Goal: Transaction & Acquisition: Purchase product/service

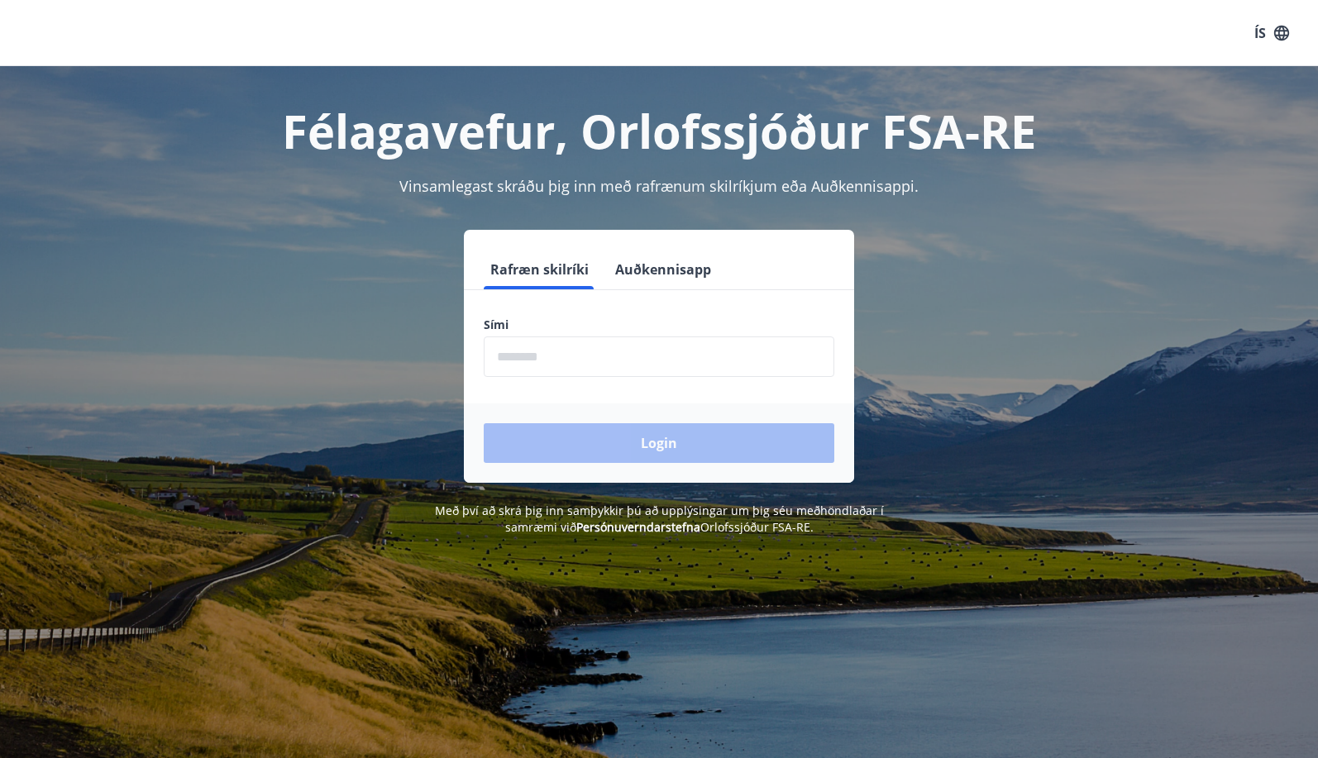
click at [612, 366] on input "phone" at bounding box center [659, 356] width 350 height 41
type input "********"
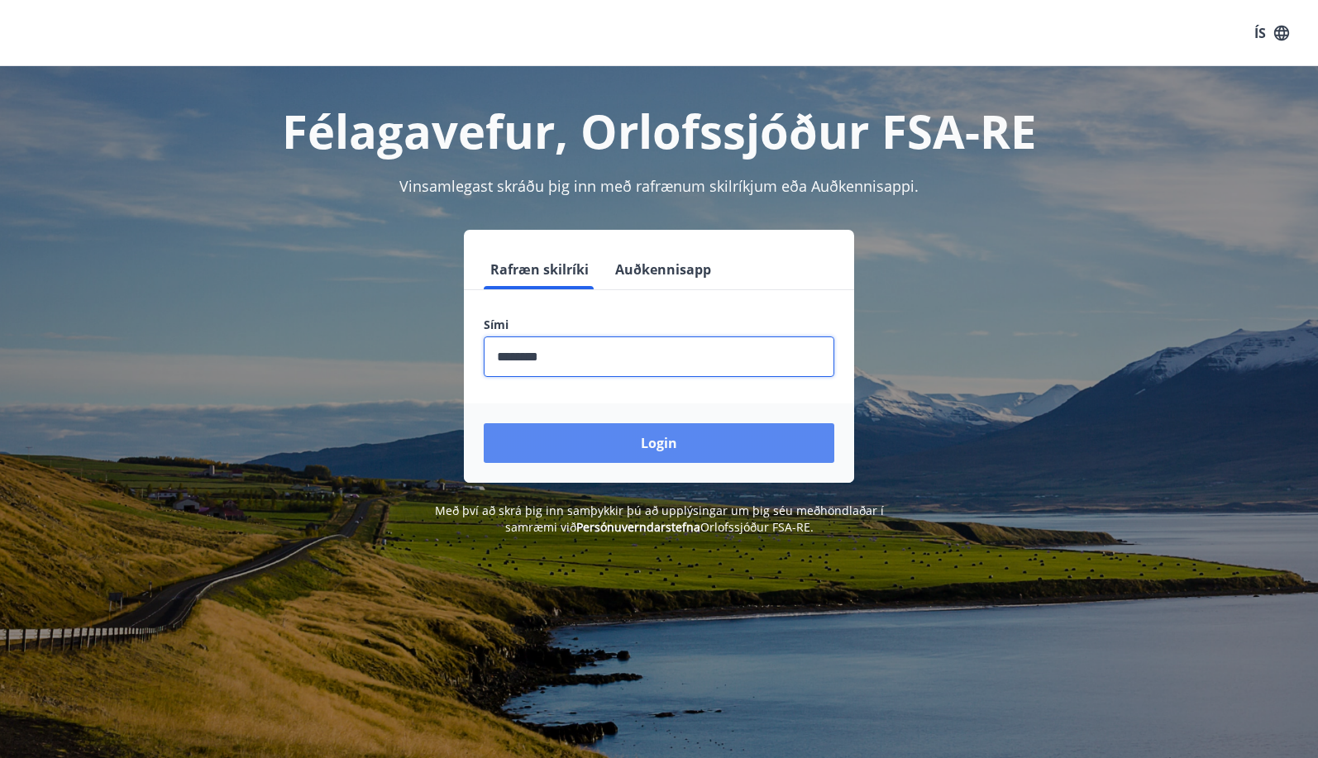
click at [655, 441] on button "Login" at bounding box center [659, 443] width 350 height 40
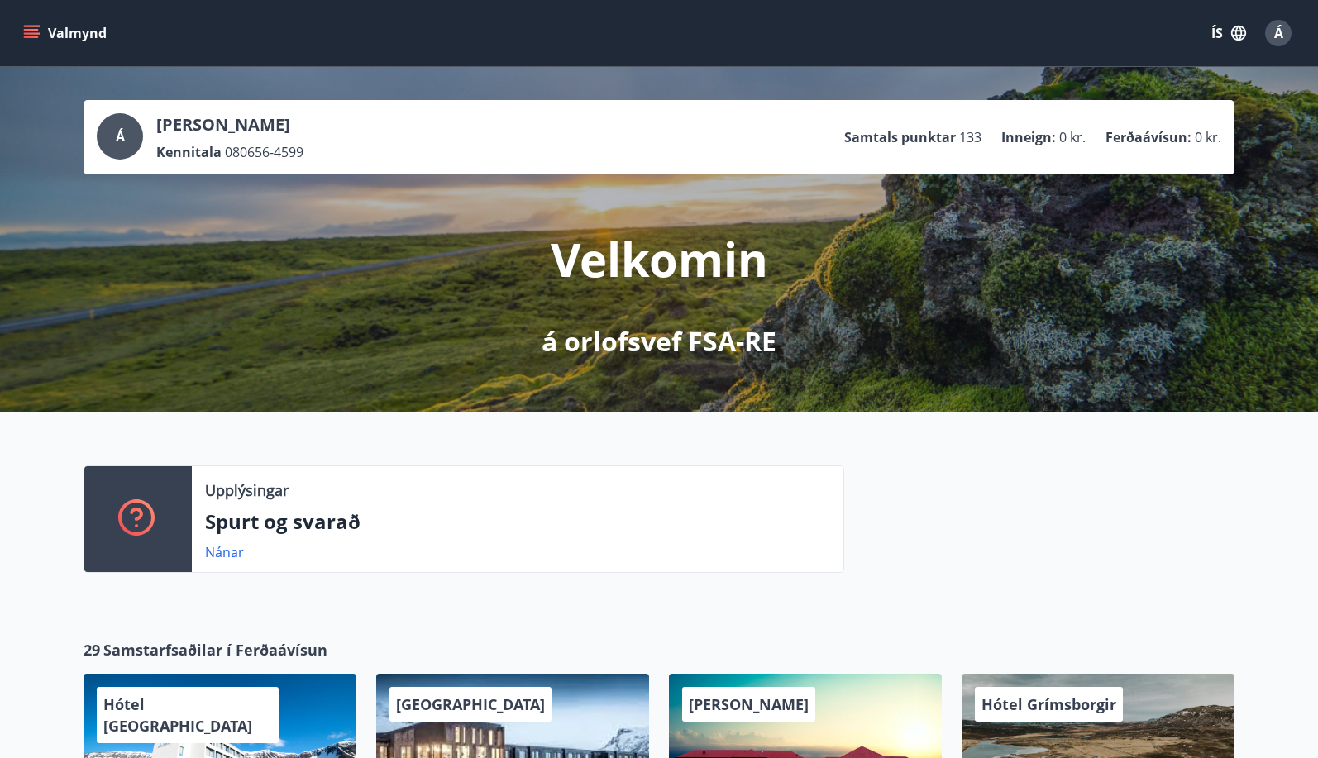
click at [923, 139] on p "Samtals punktar" at bounding box center [900, 137] width 112 height 18
click at [29, 31] on icon "menu" at bounding box center [31, 30] width 15 height 2
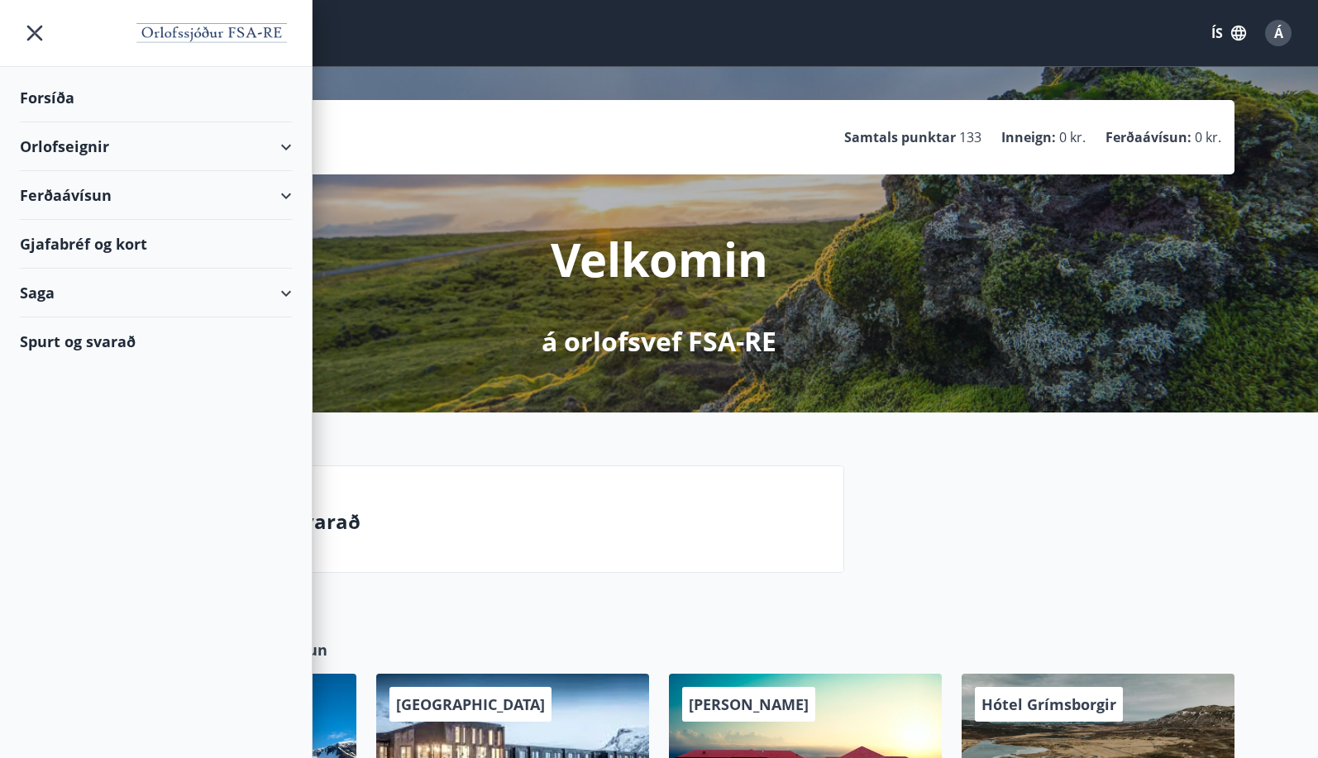
click at [287, 145] on div "Orlofseignir" at bounding box center [156, 146] width 272 height 49
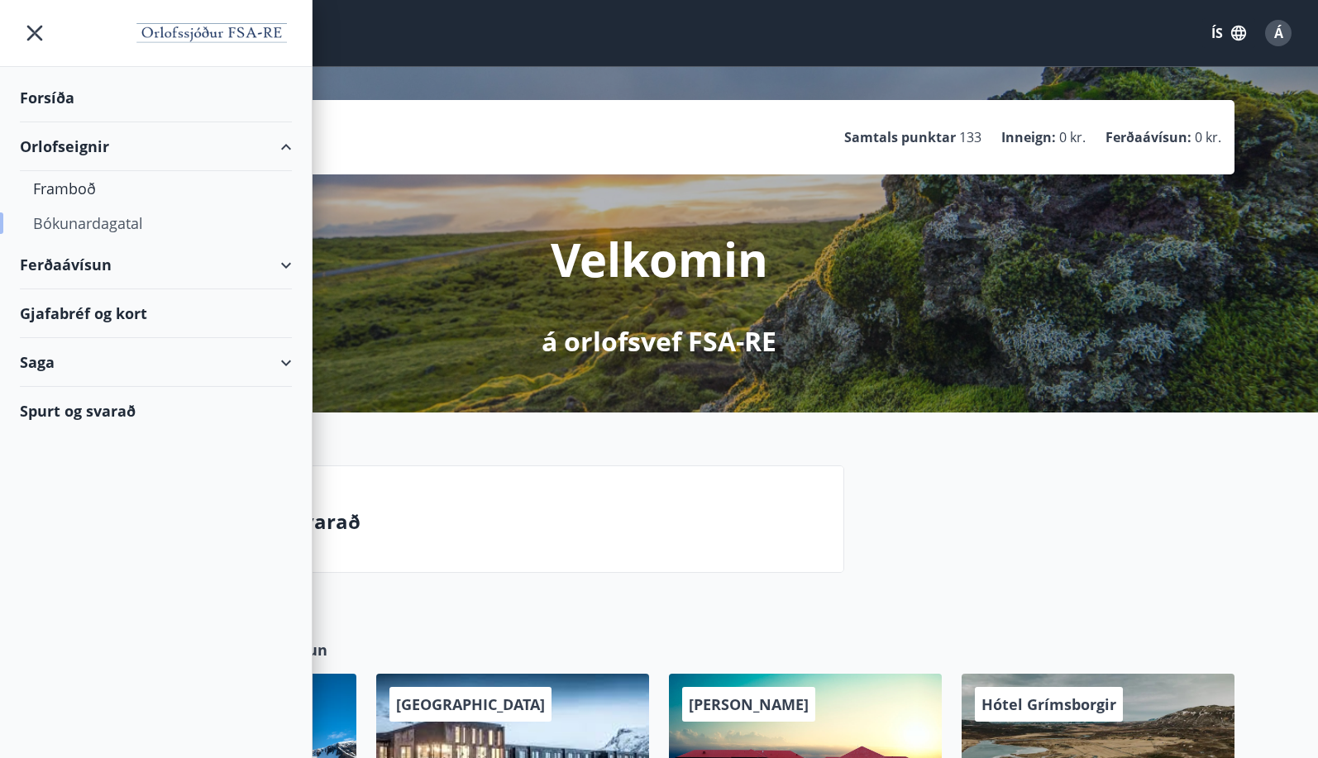
click at [86, 221] on div "Bókunardagatal" at bounding box center [155, 223] width 245 height 35
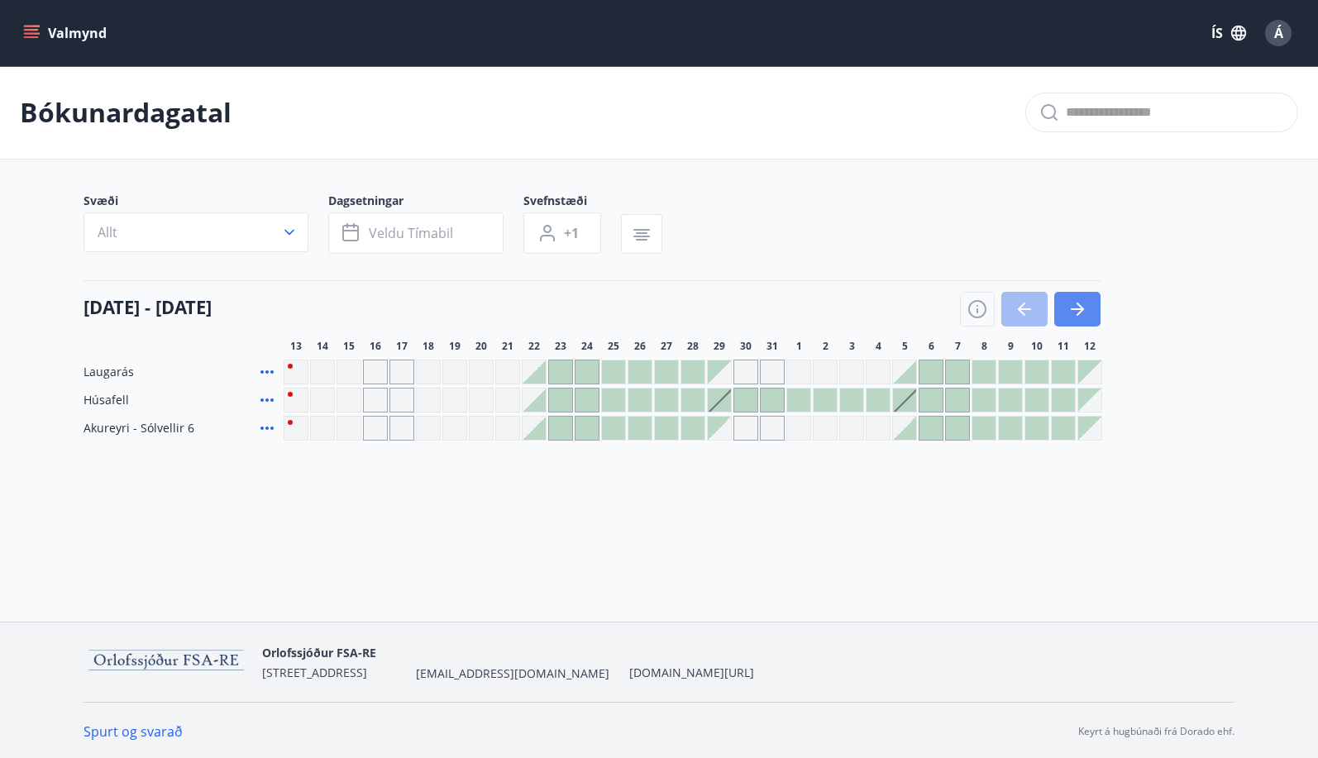
click at [1077, 315] on icon "button" at bounding box center [1079, 309] width 7 height 13
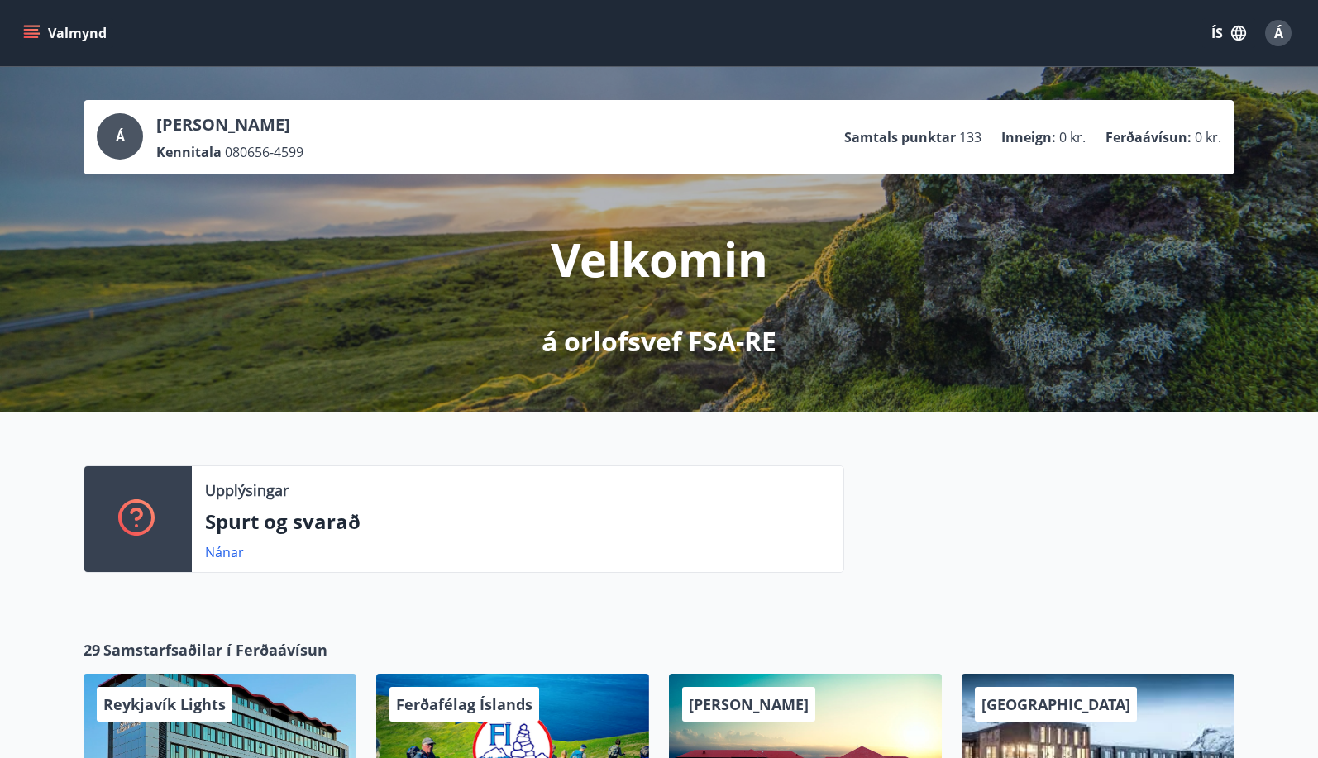
click at [37, 31] on icon "menu" at bounding box center [31, 33] width 17 height 17
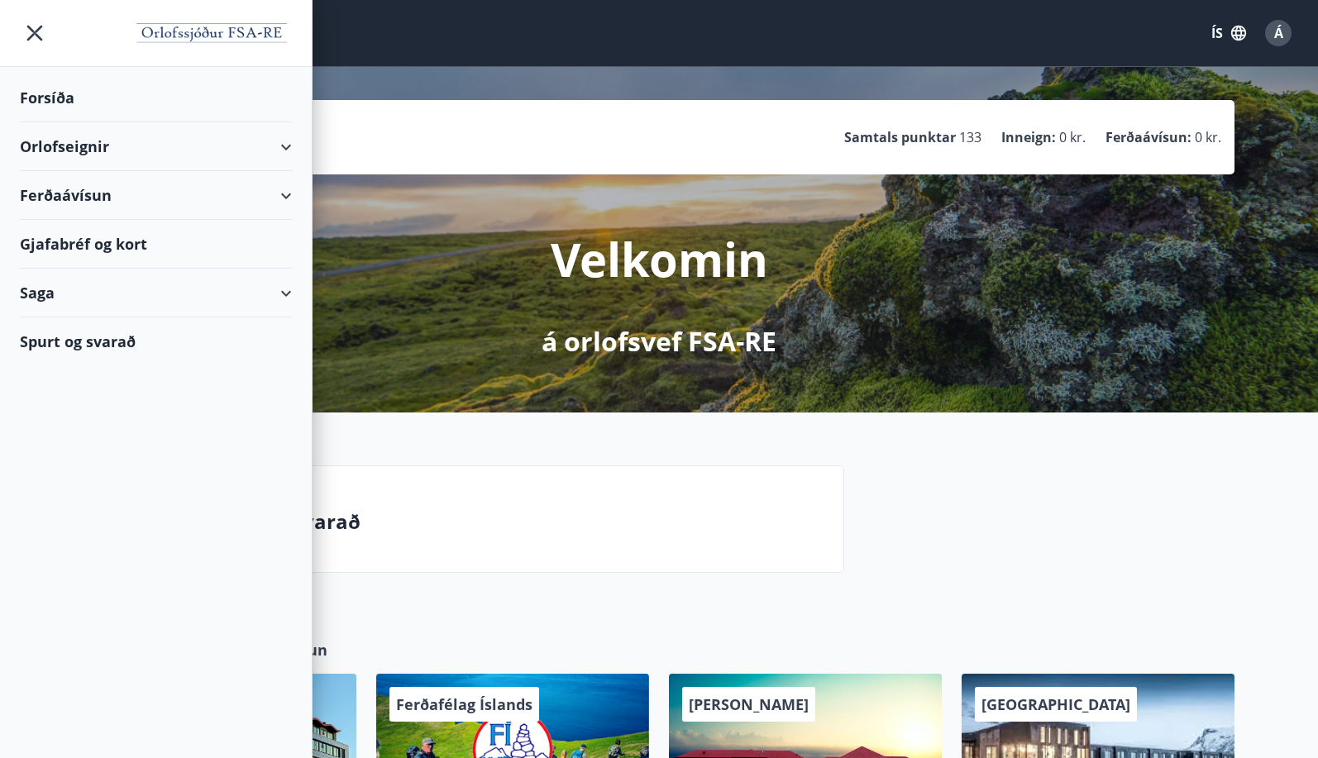
click at [285, 189] on div "Ferðaávísun" at bounding box center [156, 195] width 272 height 49
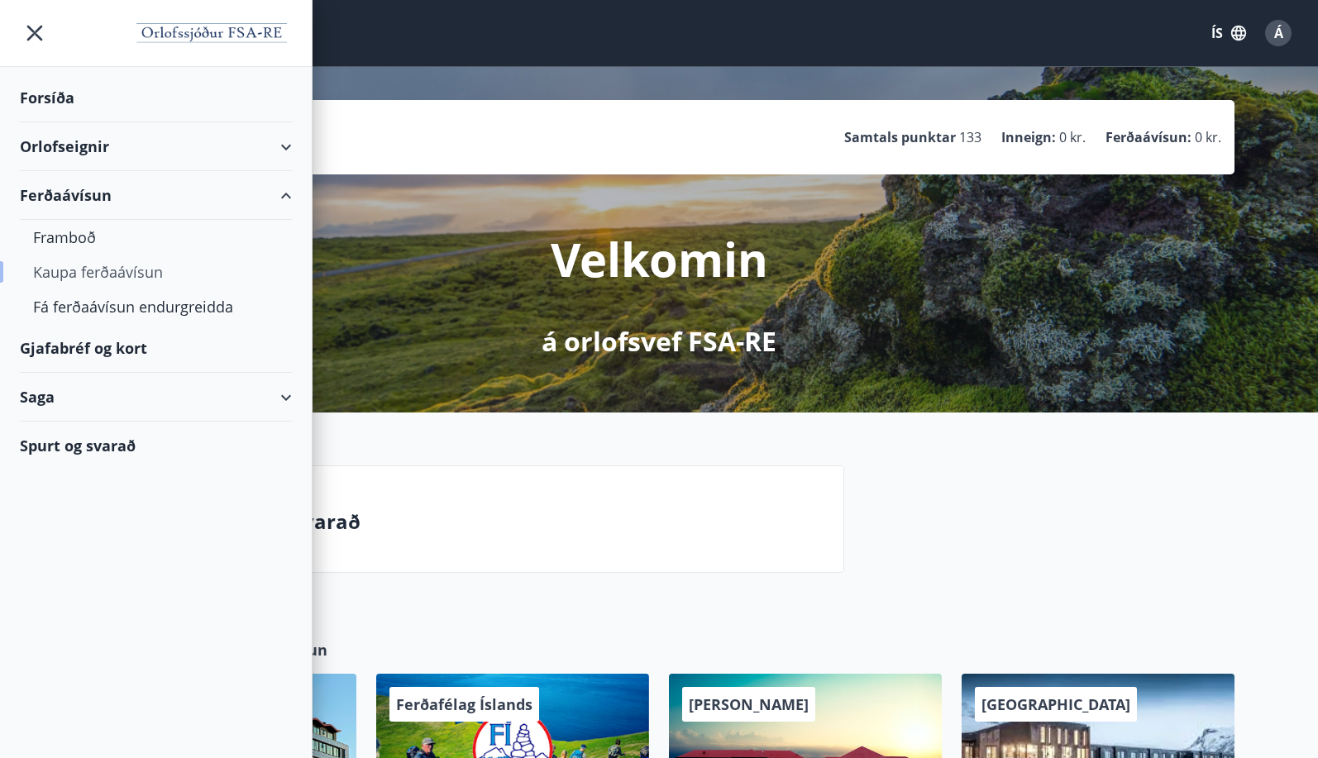
click at [141, 274] on div "Kaupa ferðaávísun" at bounding box center [155, 272] width 245 height 35
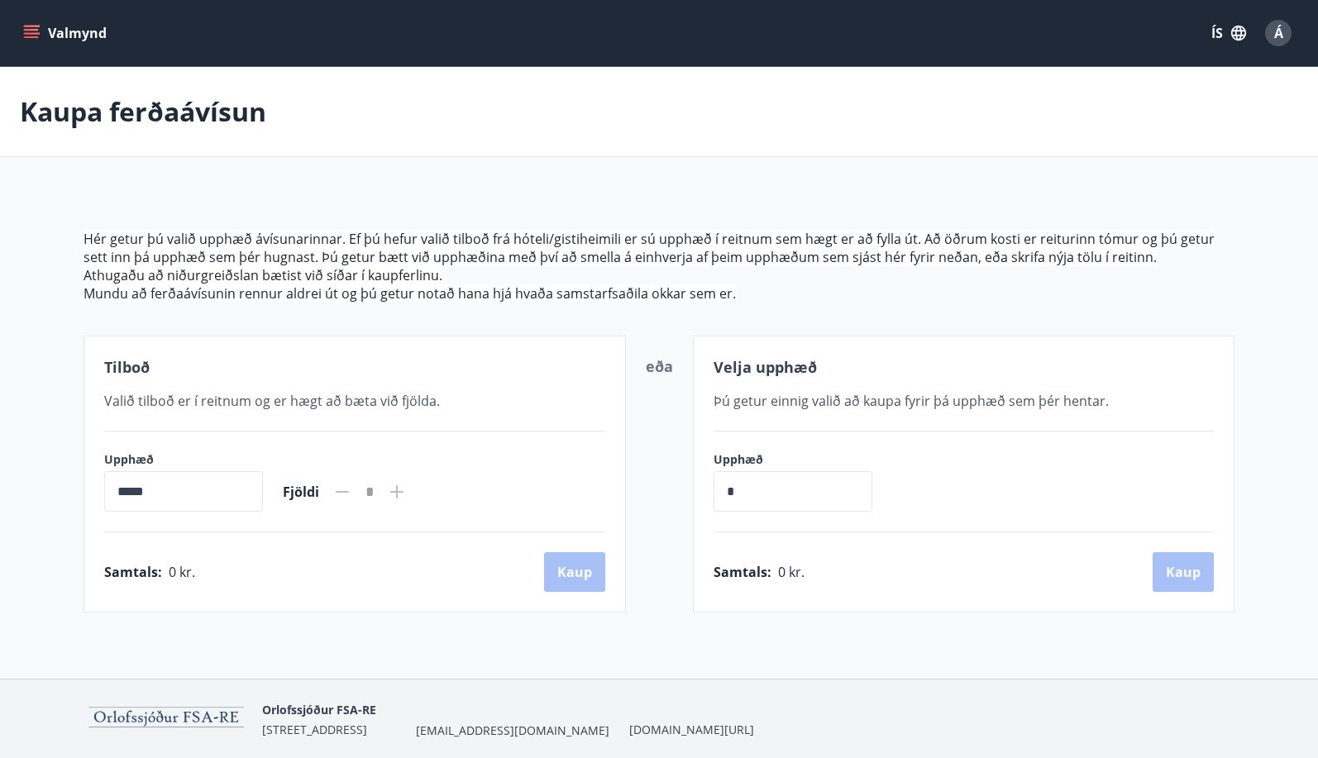
click at [28, 34] on icon "menu" at bounding box center [33, 33] width 18 height 2
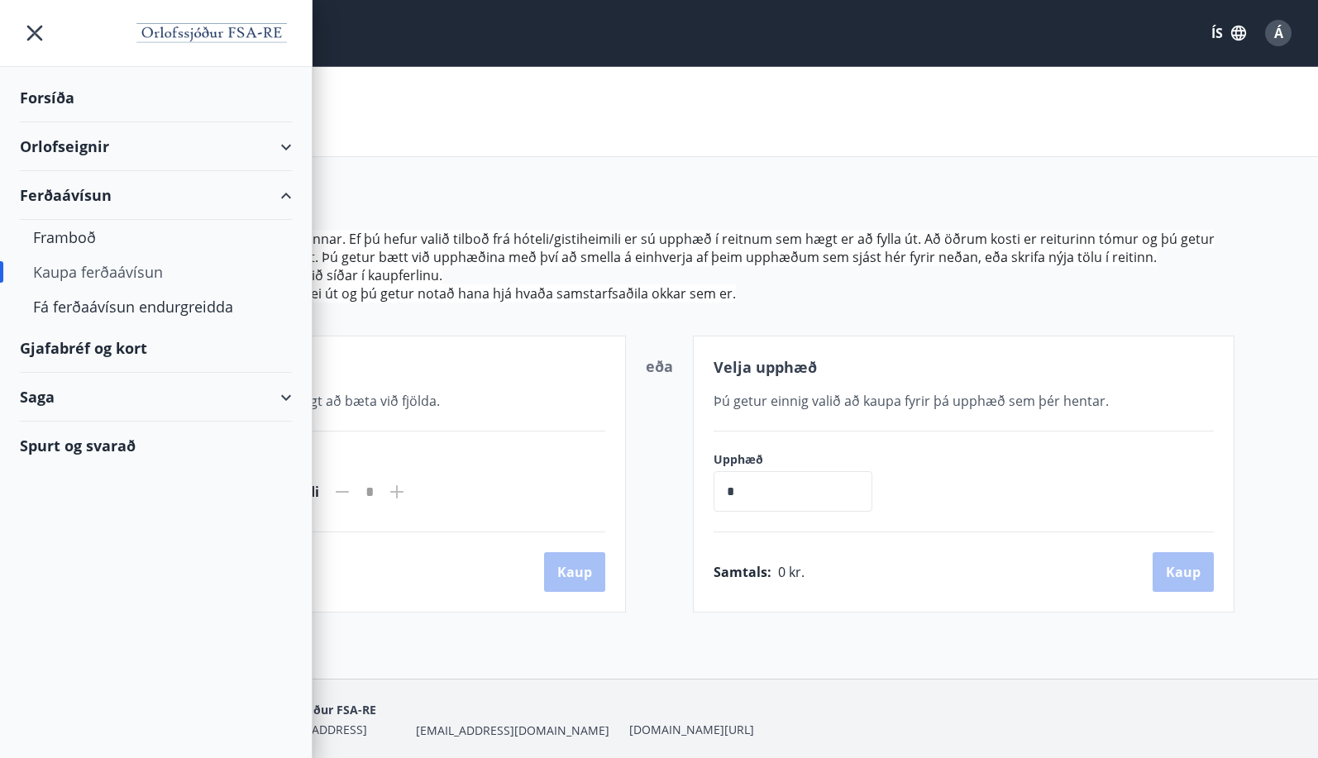
click at [103, 342] on div "Gjafabréf og kort" at bounding box center [156, 348] width 272 height 49
